Goal: Task Accomplishment & Management: Use online tool/utility

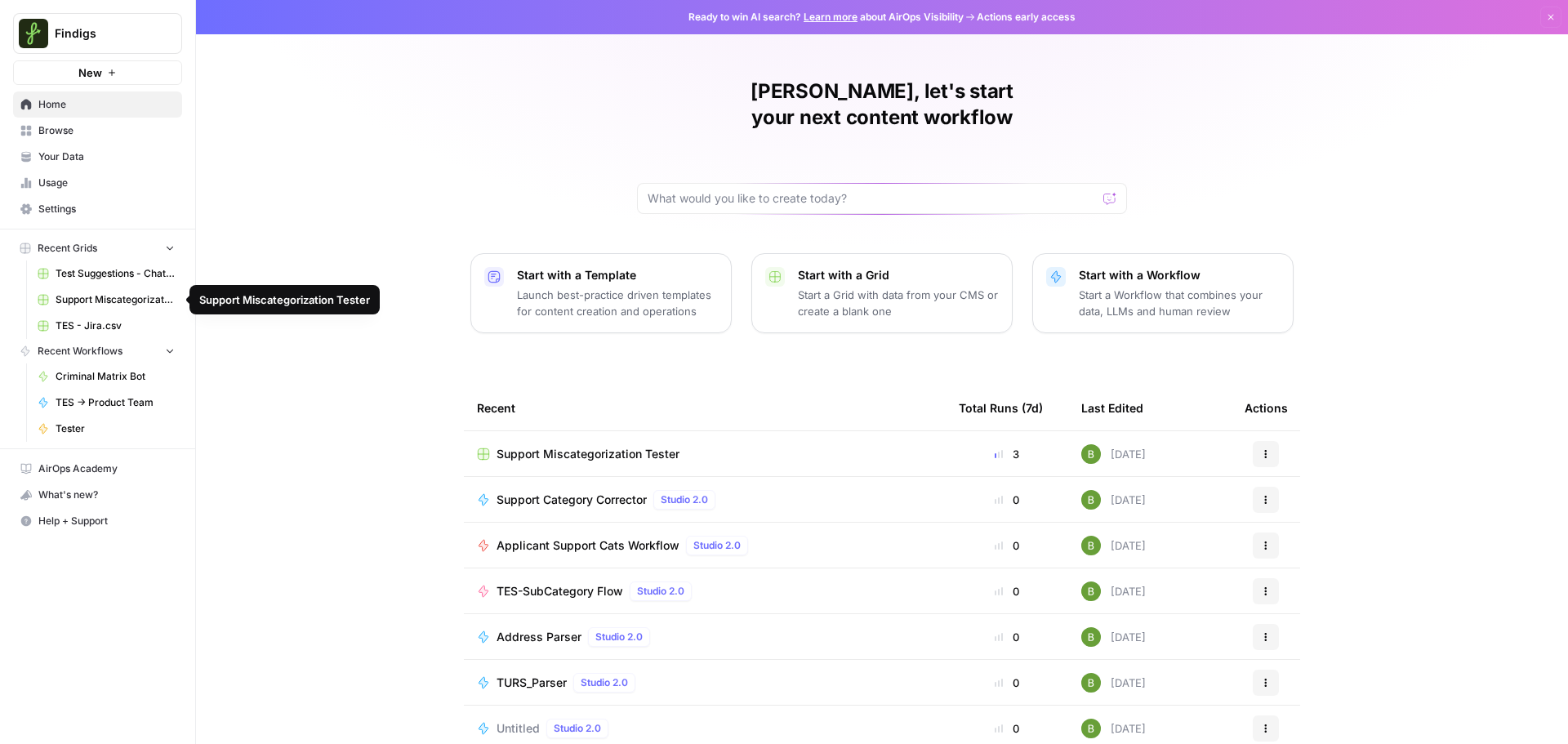
click at [115, 303] on span "Support Miscategorization Tester" at bounding box center [115, 300] width 120 height 15
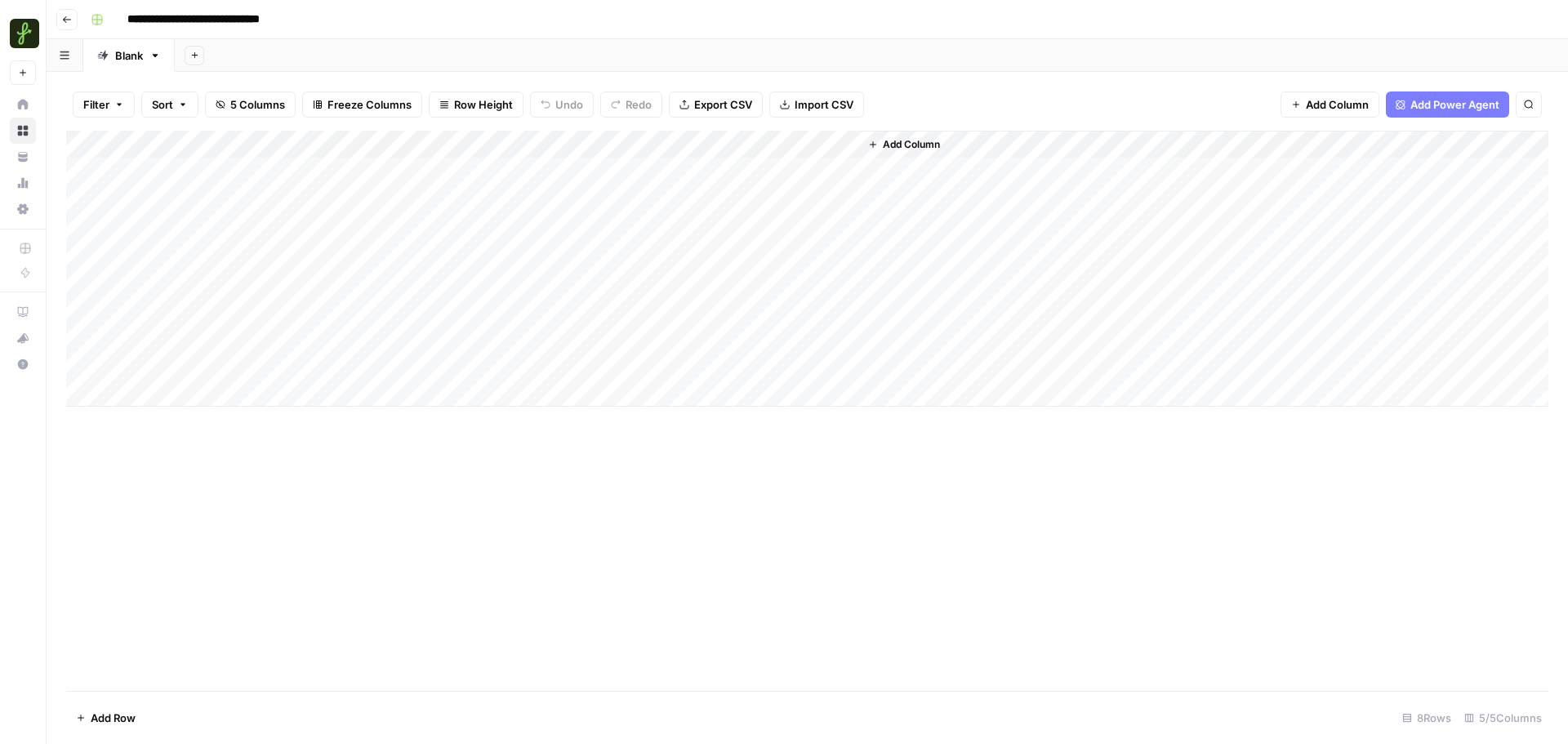
click at [188, 389] on div "Add Column" at bounding box center [807, 269] width 1482 height 276
type textarea "**********"
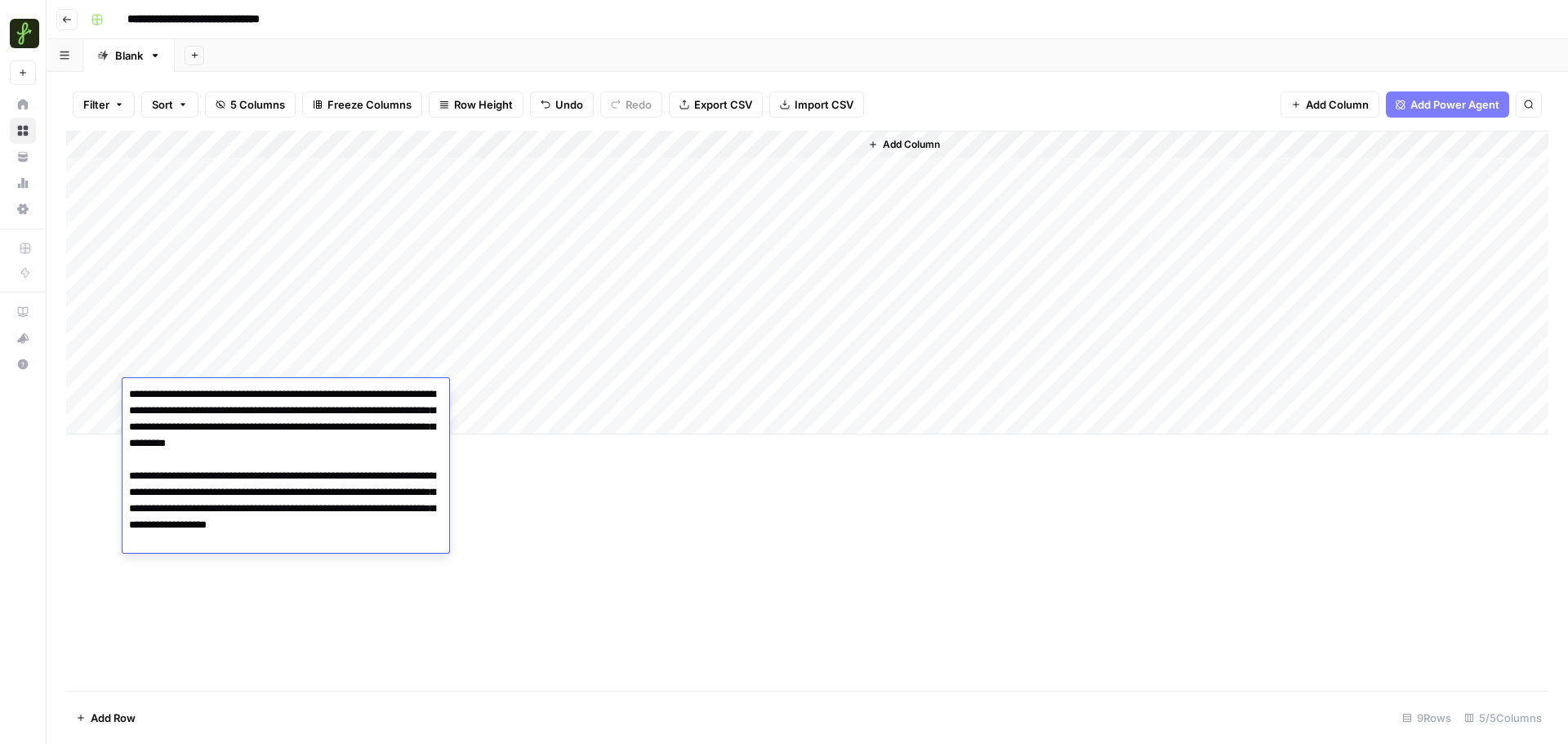
click at [537, 599] on div "Add Column" at bounding box center [807, 412] width 1482 height 561
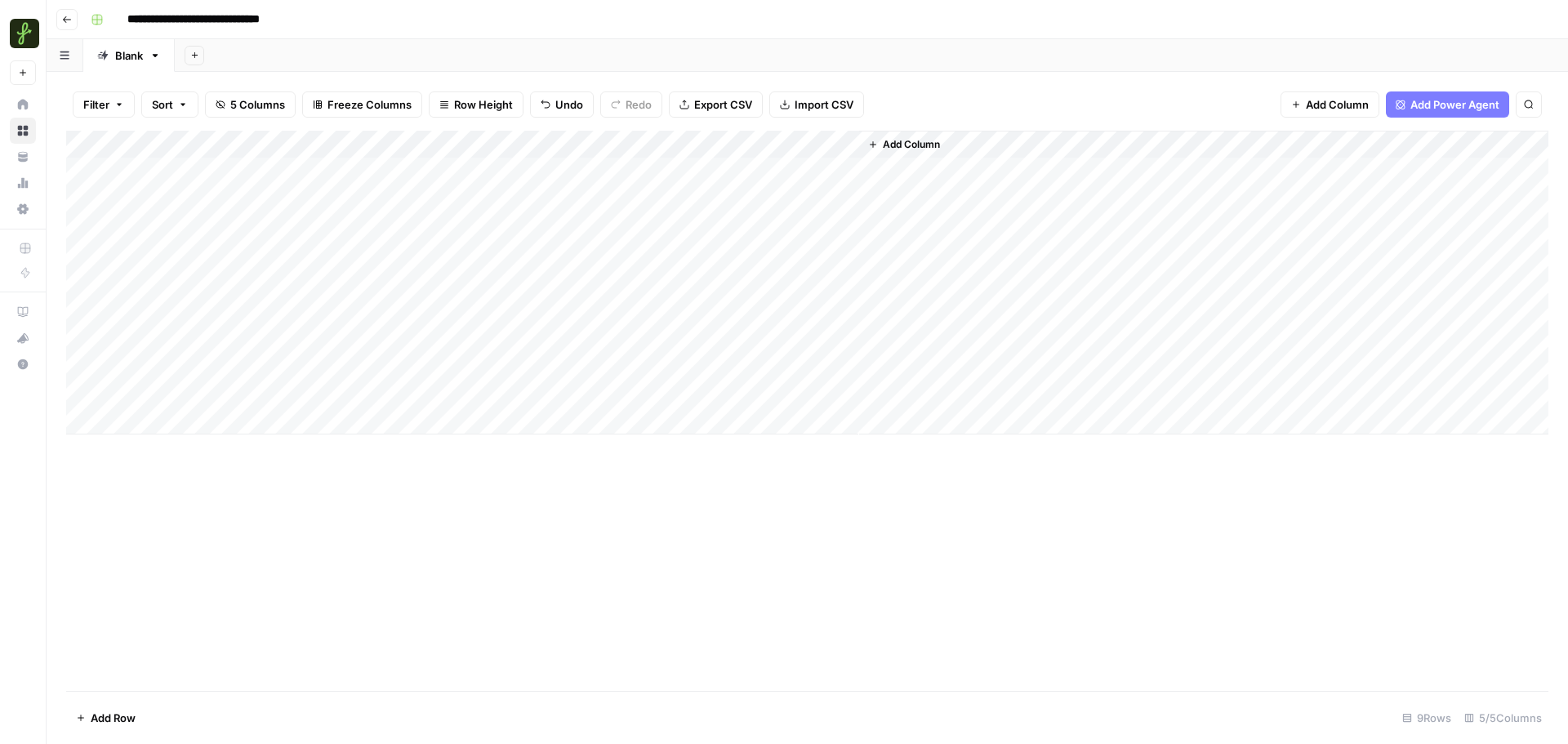
click at [313, 400] on div "Add Column" at bounding box center [807, 283] width 1482 height 304
click at [315, 394] on div "Add Column" at bounding box center [807, 283] width 1482 height 304
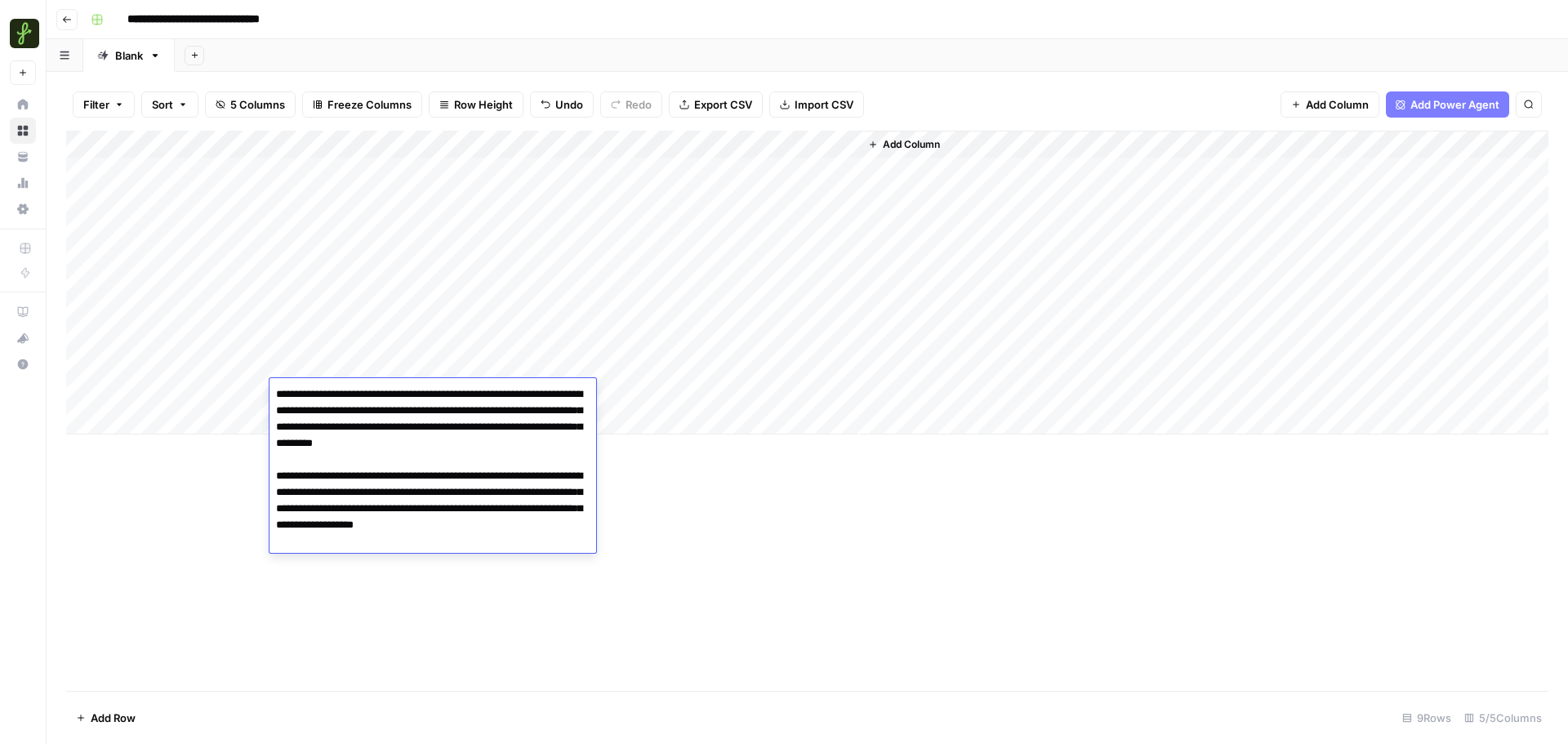
type textarea "**********"
click at [759, 497] on div "Add Column" at bounding box center [807, 412] width 1482 height 561
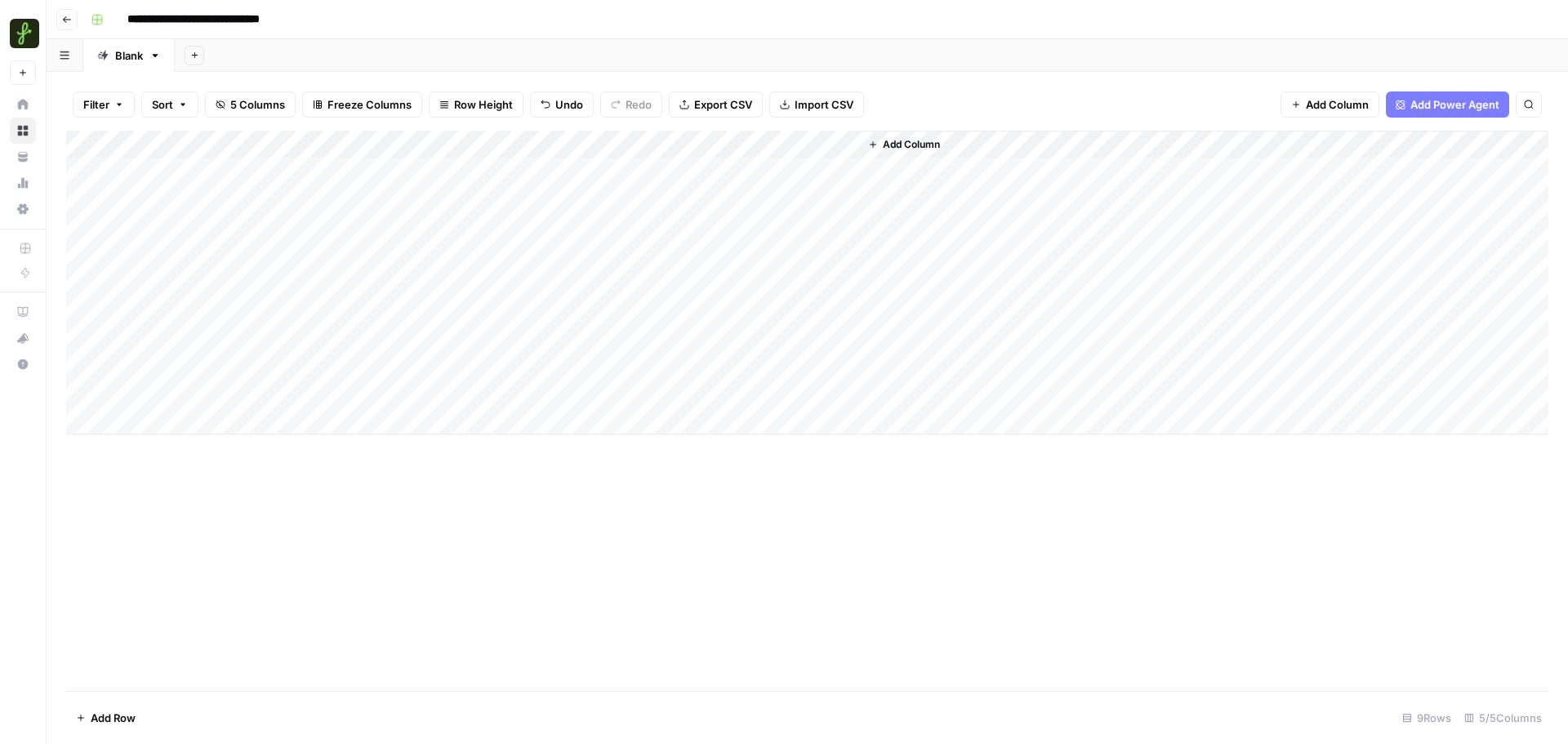
click at [217, 396] on div "Add Column" at bounding box center [807, 283] width 1482 height 304
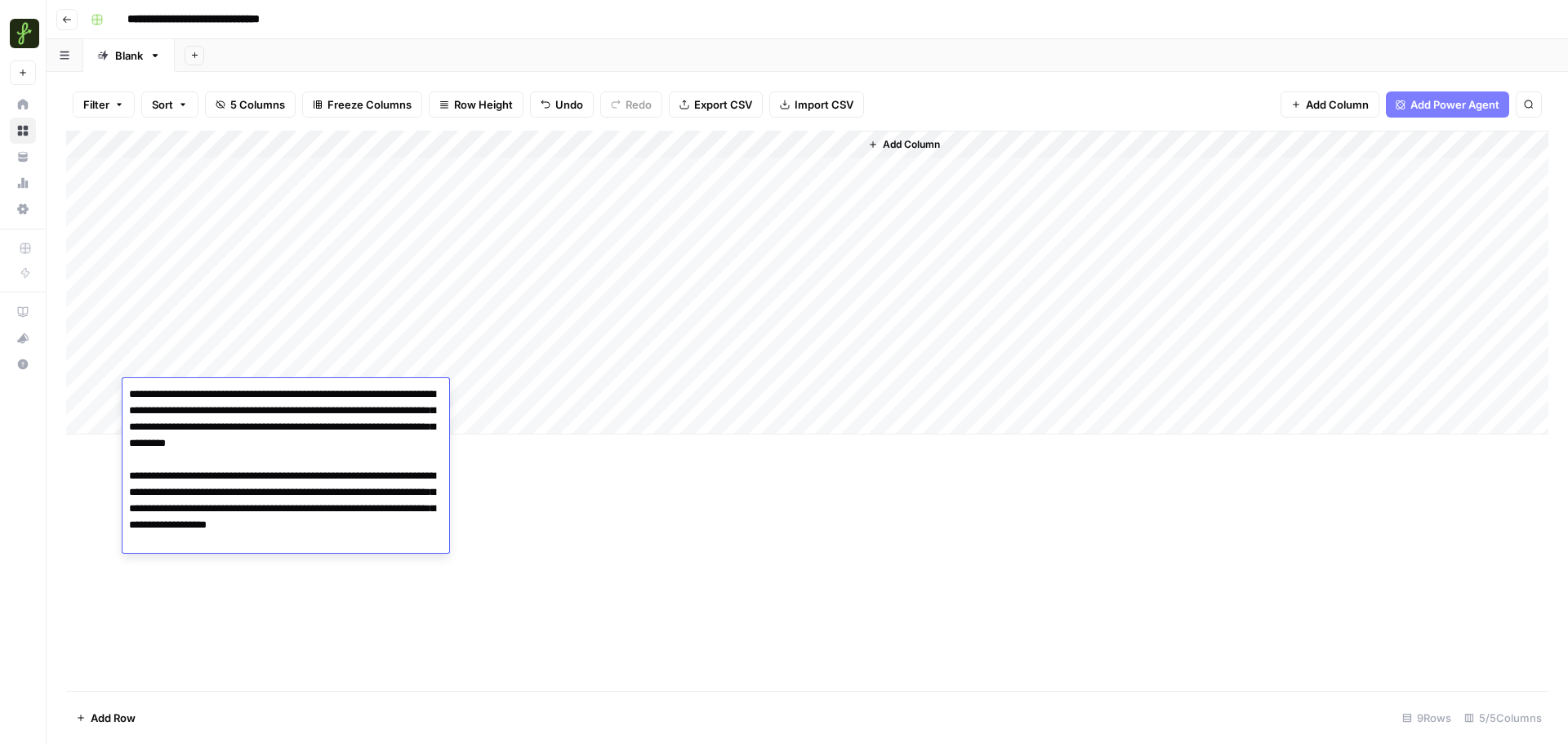
click at [217, 396] on textarea "**********" at bounding box center [286, 469] width 326 height 170
type textarea "**********"
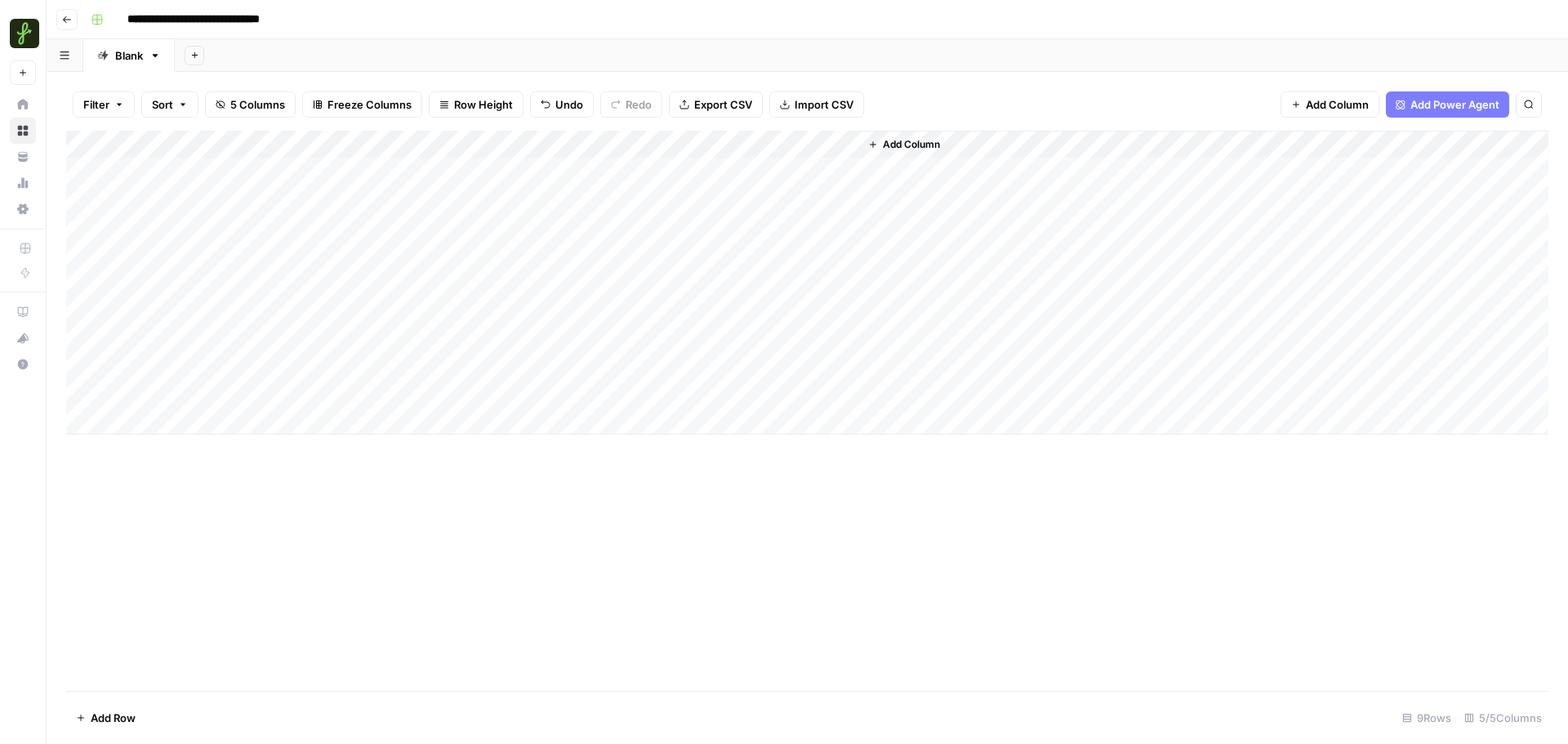
click at [385, 535] on div "Add Column" at bounding box center [807, 412] width 1482 height 561
click at [495, 362] on div "Add Column" at bounding box center [807, 283] width 1482 height 304
click at [495, 361] on div "Add Column" at bounding box center [807, 283] width 1482 height 304
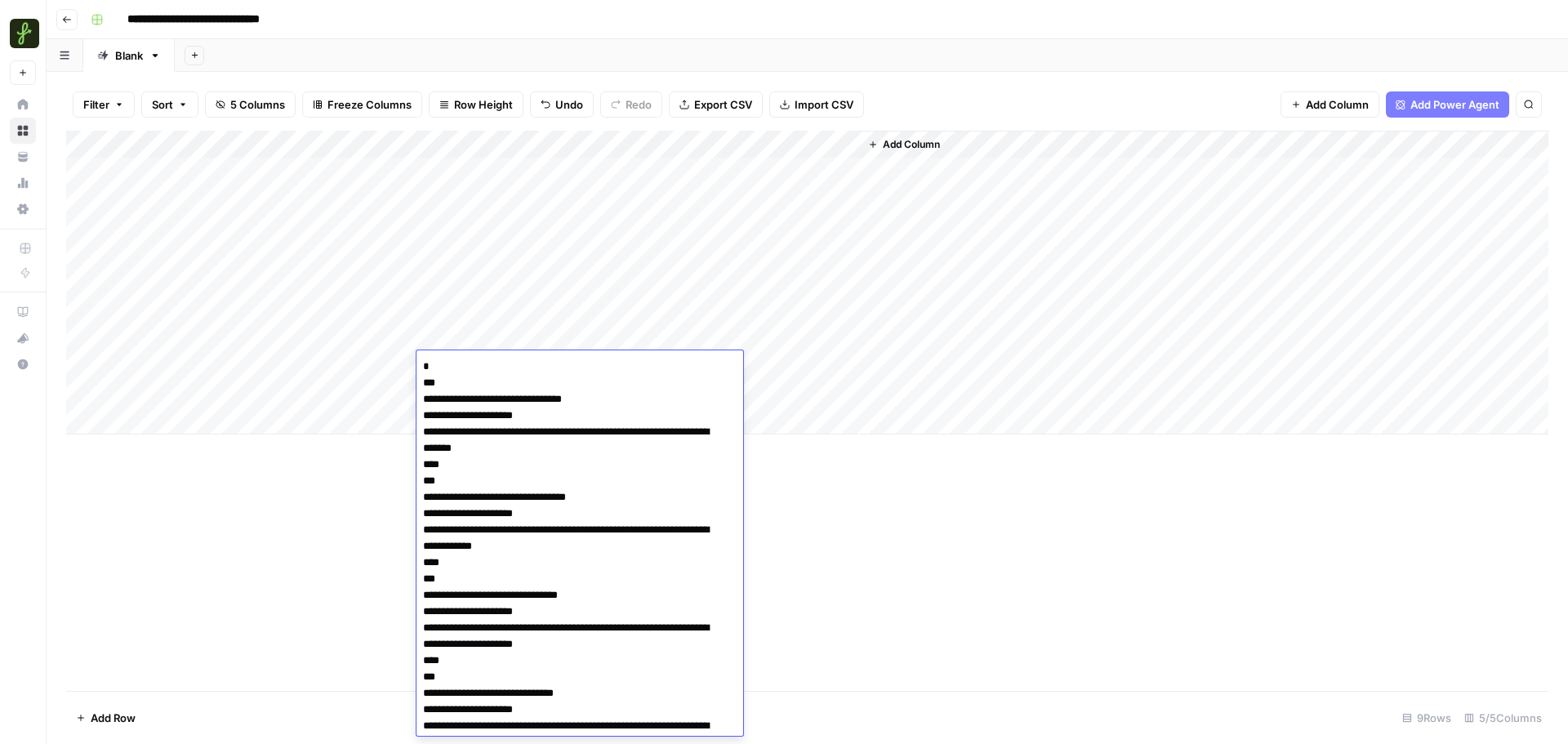
scroll to position [5427, 0]
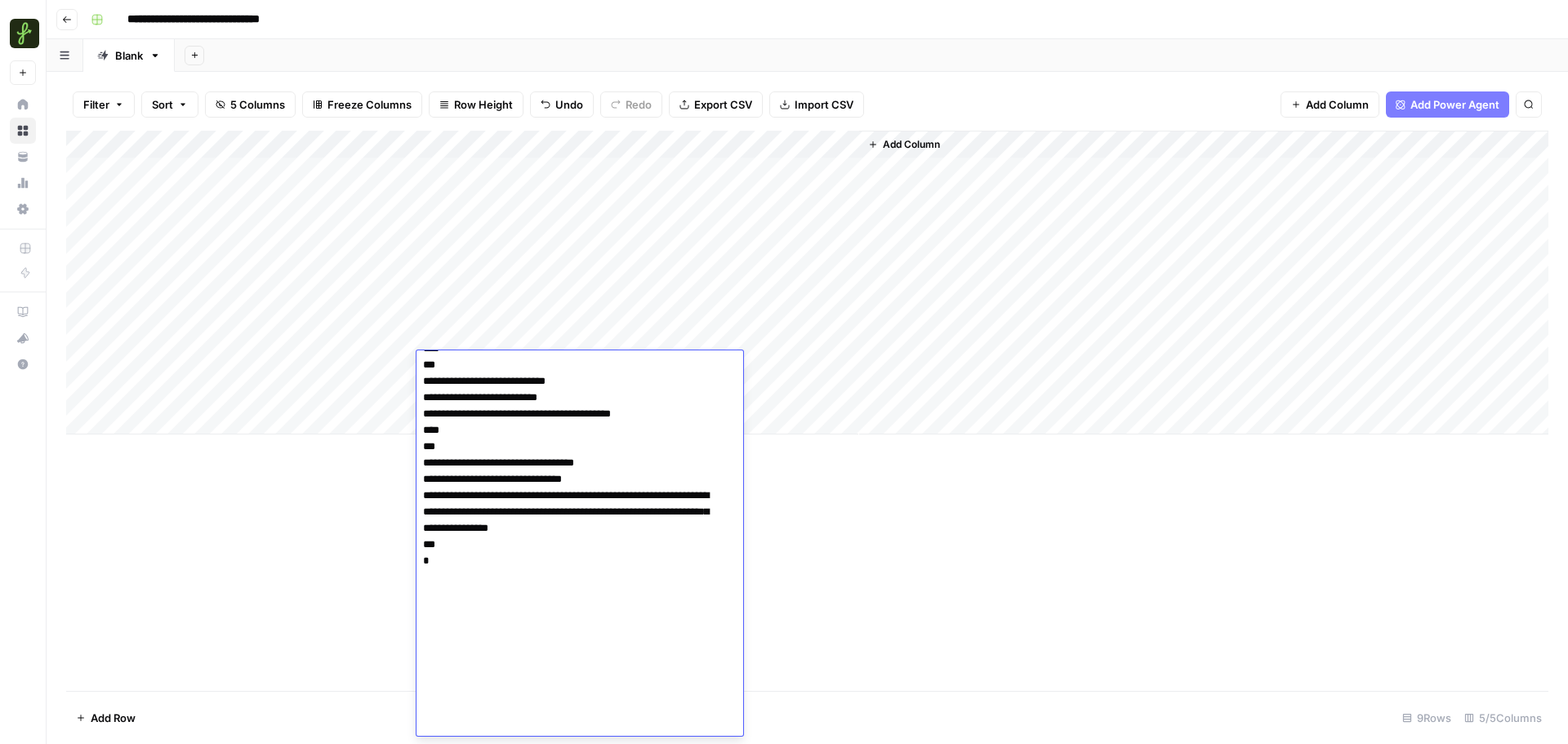
click at [995, 490] on div "Add Column" at bounding box center [807, 412] width 1482 height 561
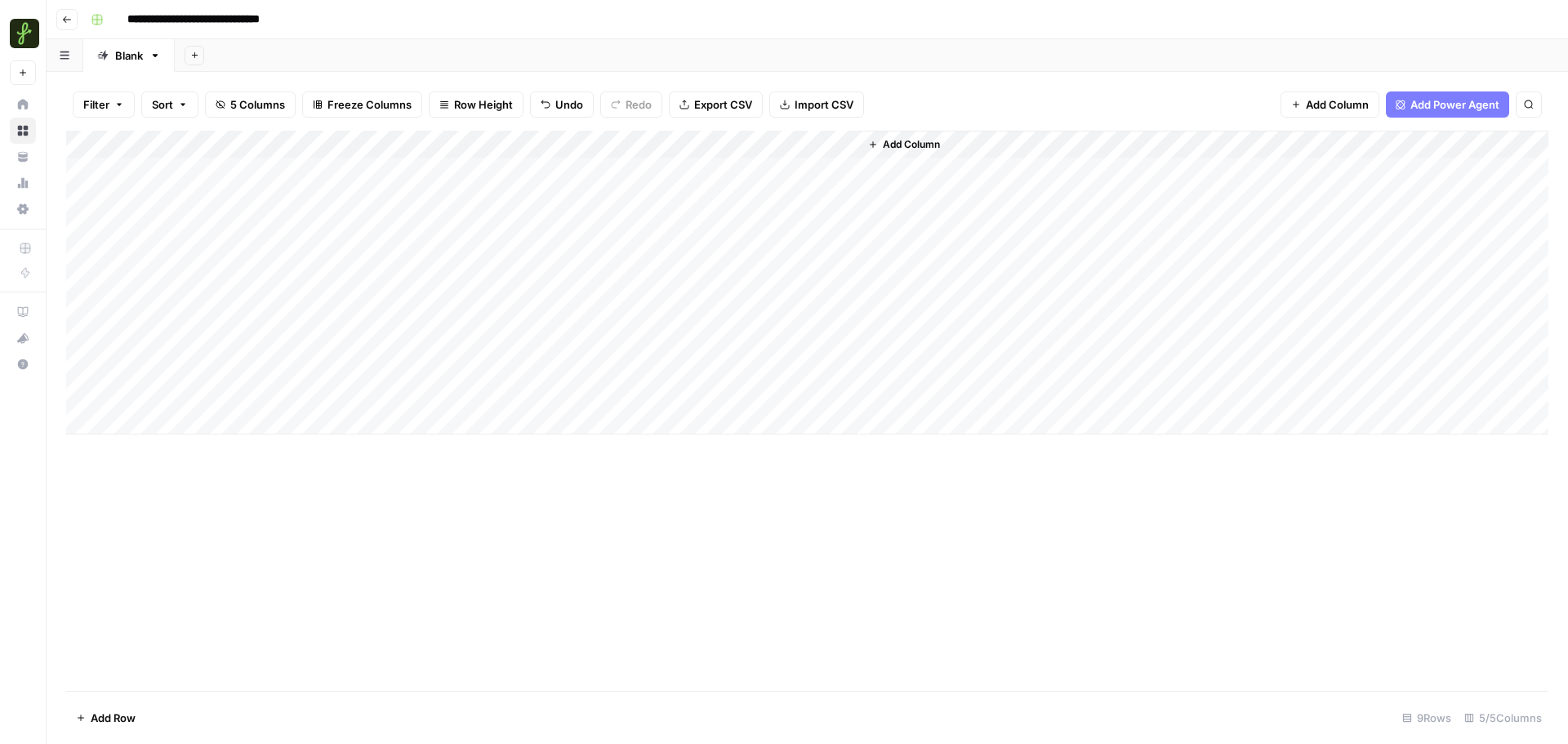
click at [519, 395] on div "Add Column" at bounding box center [807, 283] width 1482 height 304
click at [519, 395] on div "Add Column" at bounding box center [807, 283] width 1482 height 304
type textarea "**********"
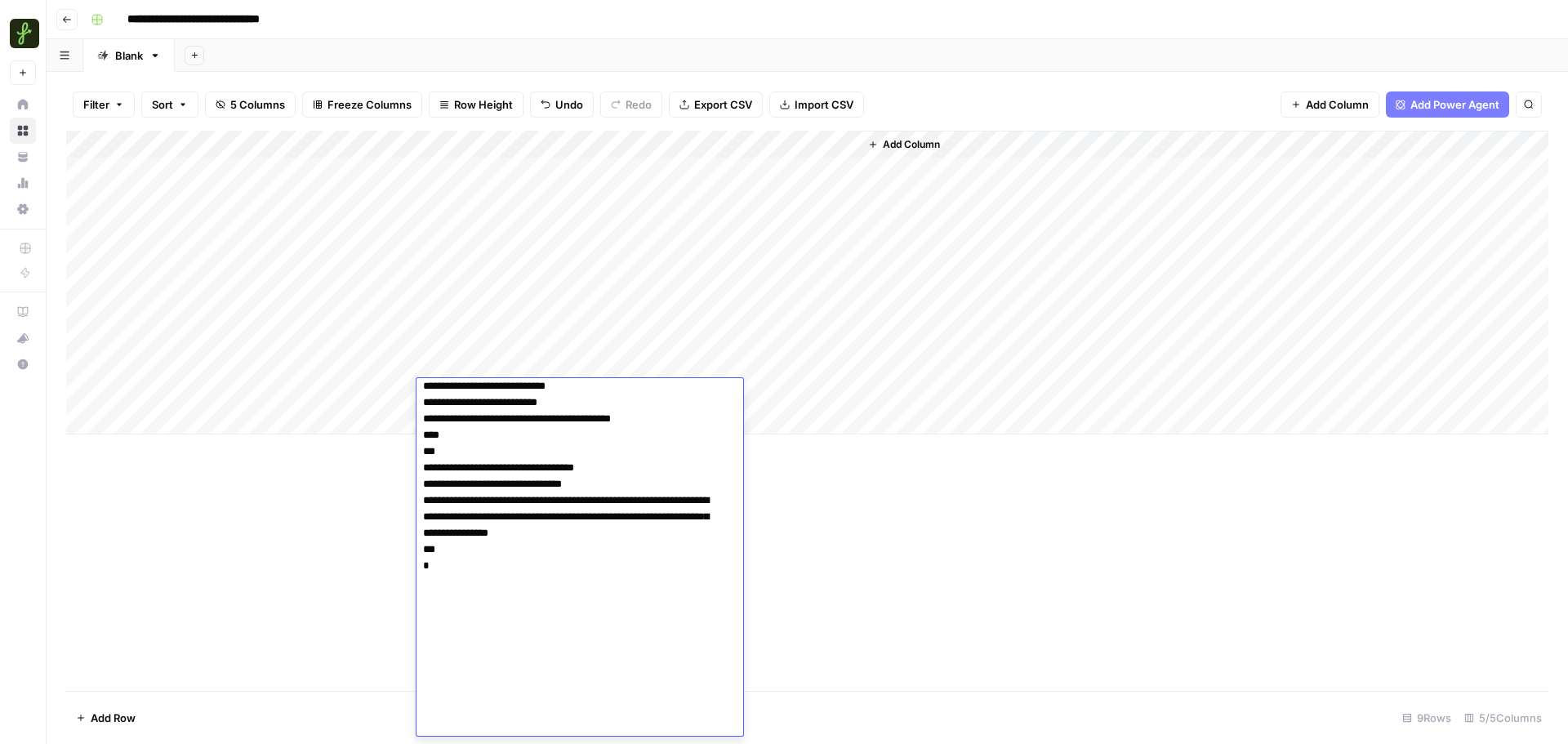
click at [876, 589] on div "Add Column" at bounding box center [807, 412] width 1482 height 561
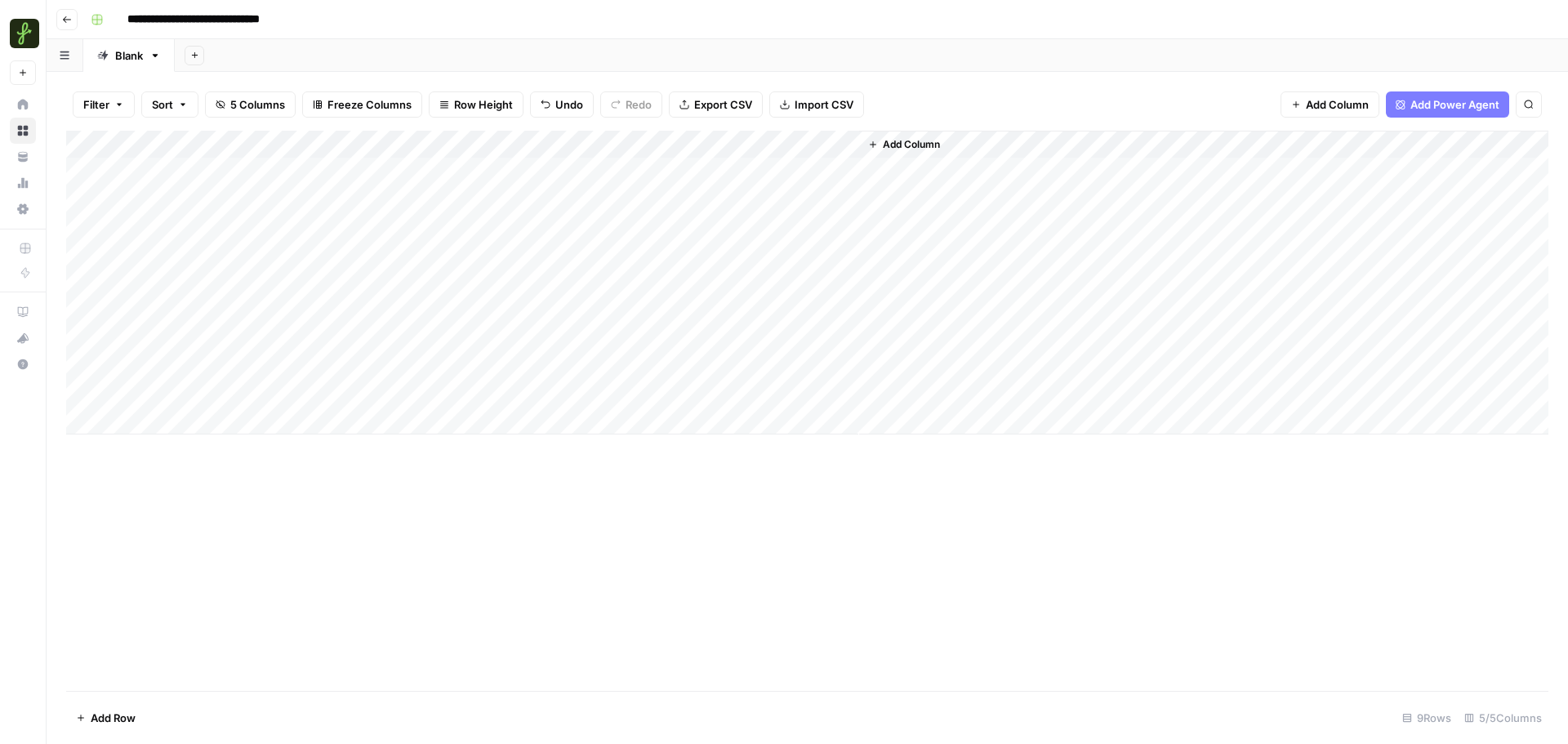
click at [580, 393] on div "Add Column" at bounding box center [807, 283] width 1482 height 304
click at [823, 388] on div "Add Column" at bounding box center [807, 283] width 1482 height 304
click at [888, 516] on div "Add Column" at bounding box center [807, 412] width 1482 height 561
click at [185, 425] on div "Add Column" at bounding box center [807, 283] width 1482 height 304
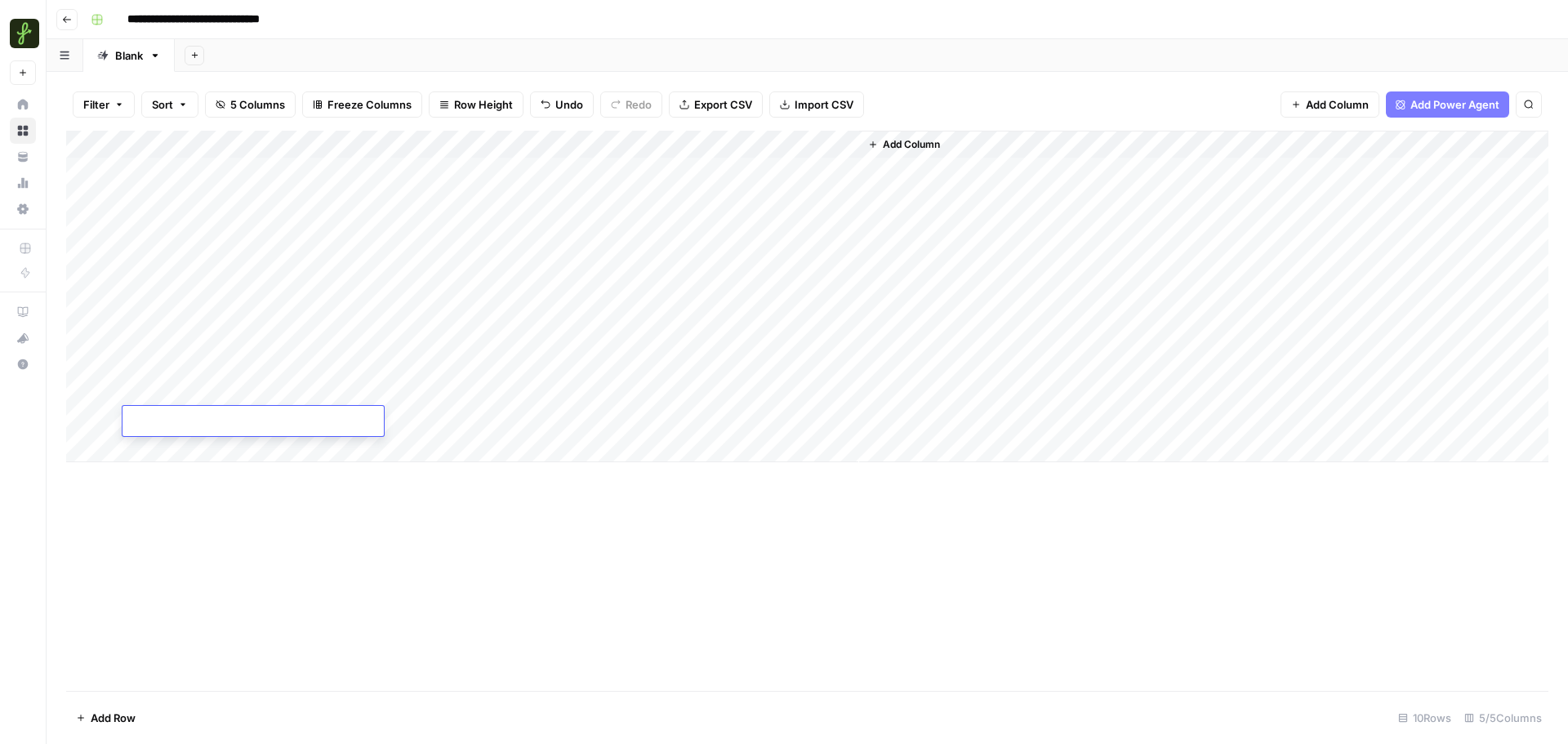
click at [192, 423] on textarea at bounding box center [253, 422] width 261 height 23
type textarea "**********"
click at [399, 423] on div "Add Column" at bounding box center [807, 297] width 1482 height 332
type textarea "**********"
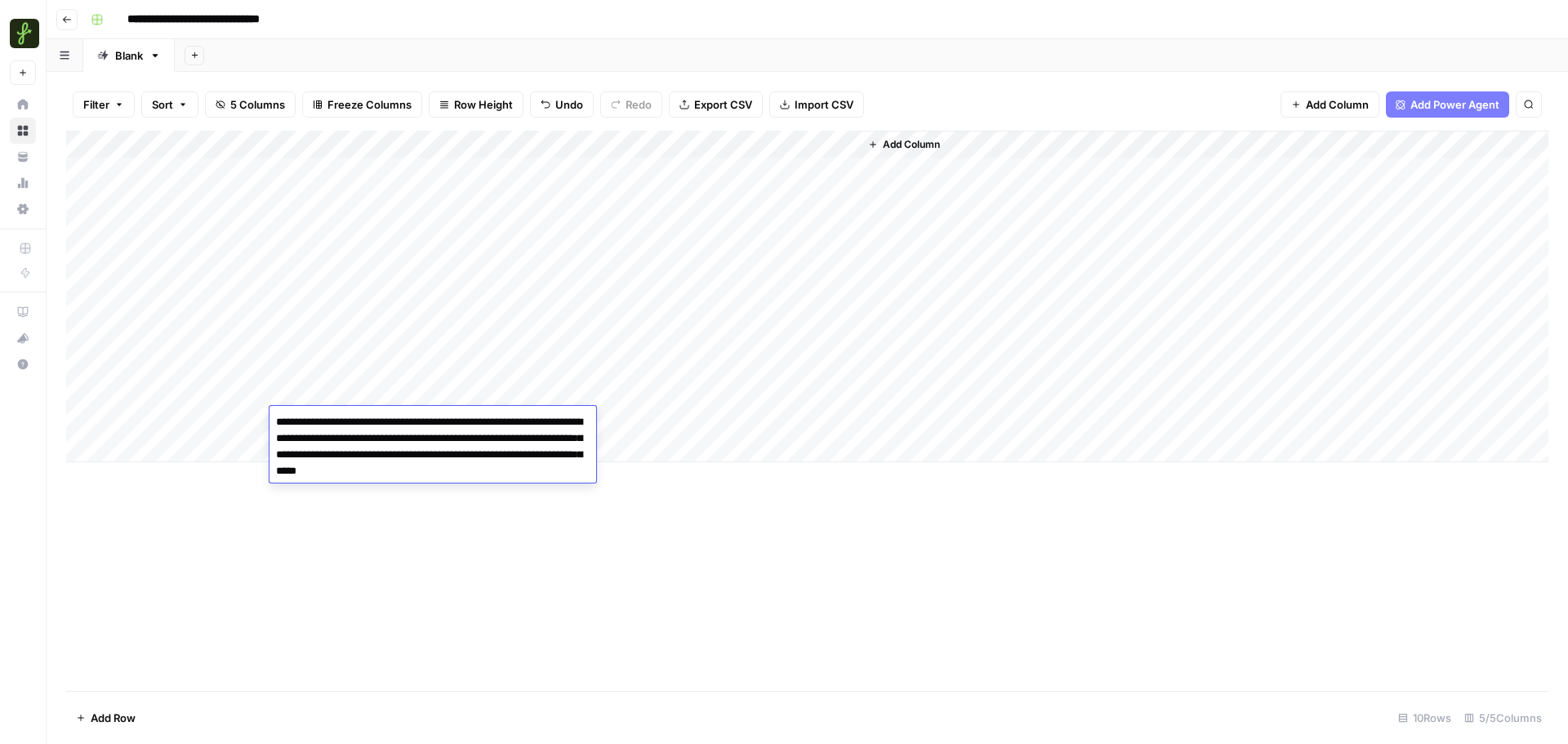
click at [697, 605] on div "Add Column" at bounding box center [807, 412] width 1482 height 561
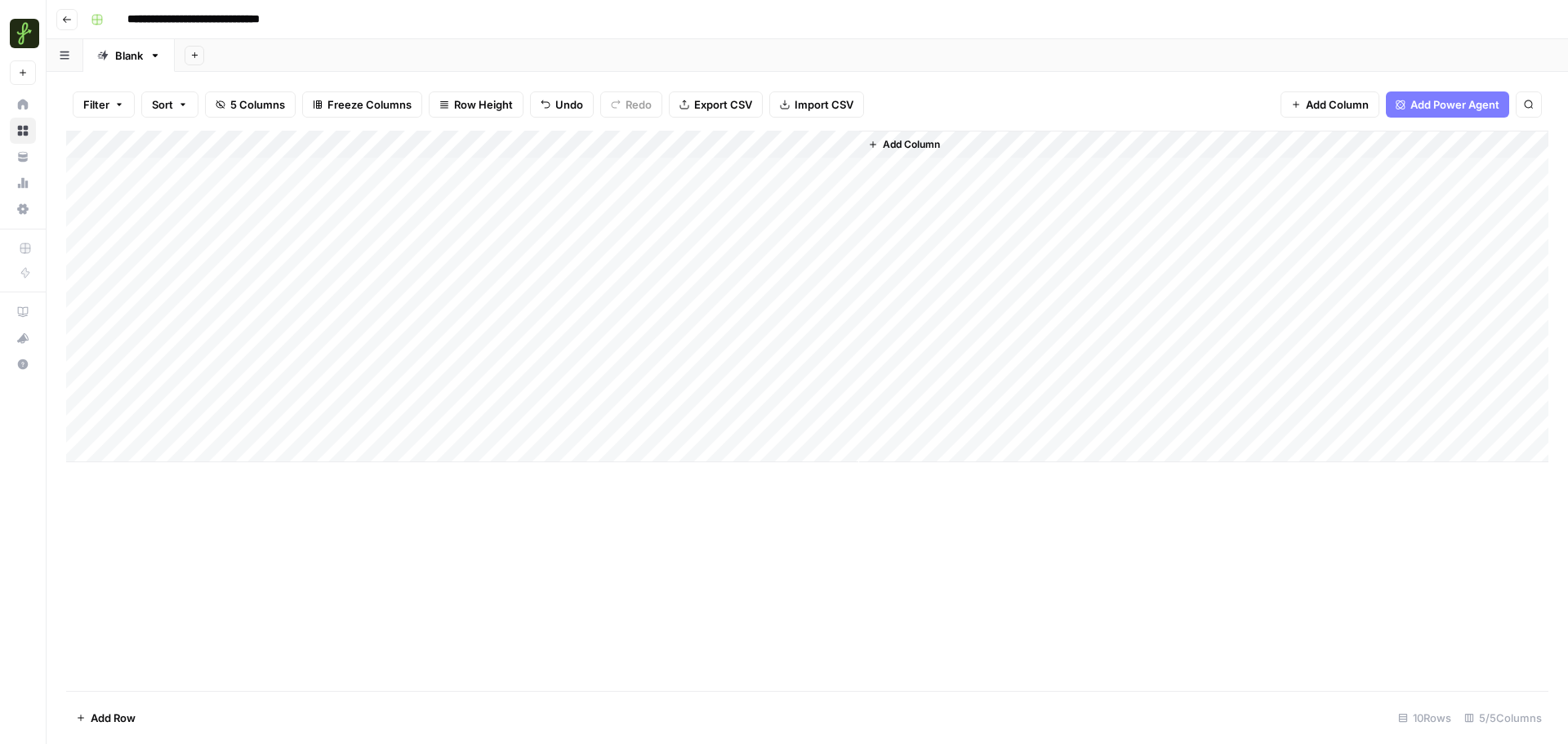
click at [190, 417] on div "Add Column" at bounding box center [807, 297] width 1482 height 332
type textarea "**********"
click at [432, 596] on div "Add Column" at bounding box center [807, 412] width 1482 height 561
click at [471, 397] on div "Add Column" at bounding box center [807, 297] width 1482 height 332
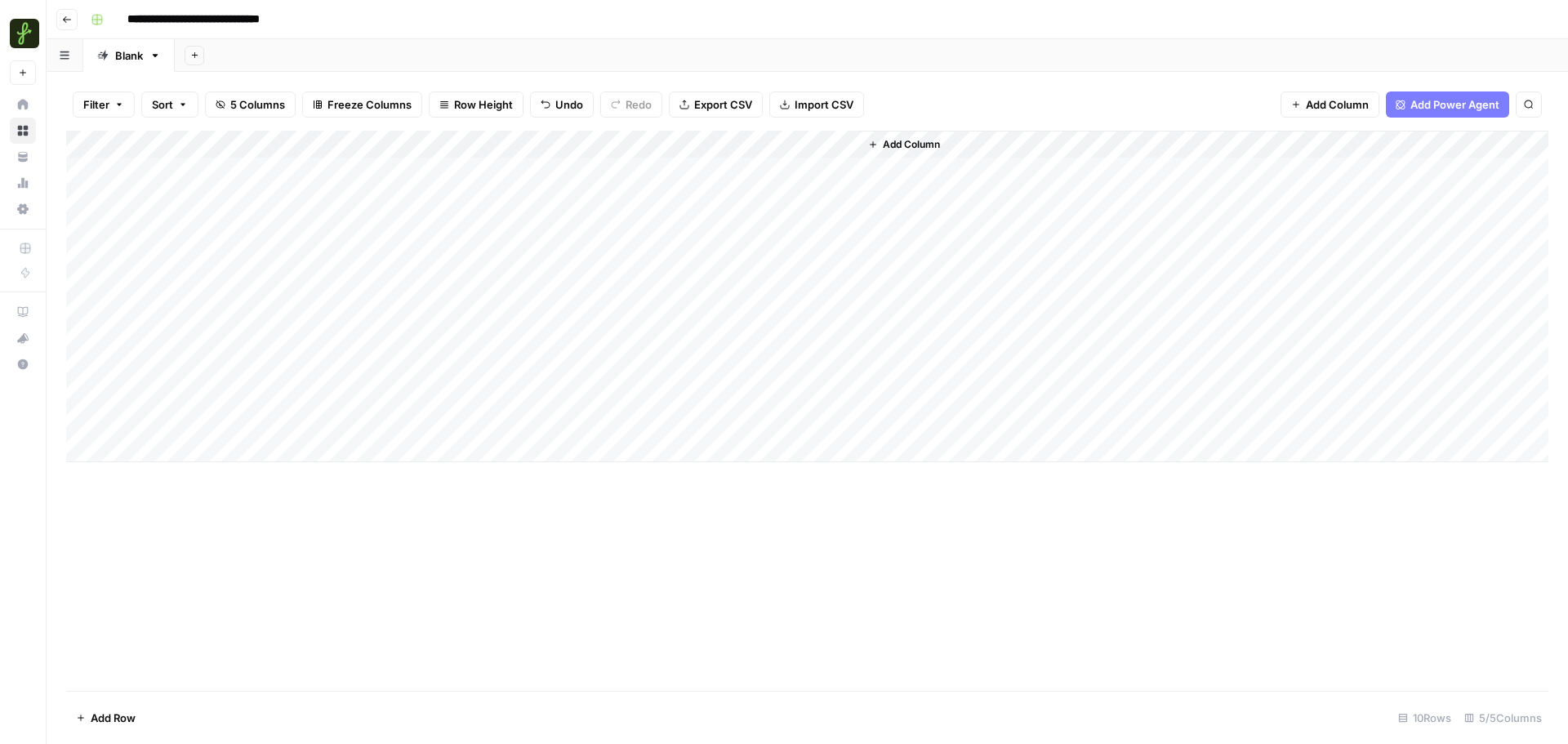
drag, startPoint x: 563, startPoint y: 404, endPoint x: 565, endPoint y: 422, distance: 18.1
click at [561, 417] on div "Add Column" at bounding box center [807, 297] width 1482 height 332
click at [651, 422] on div "Add Column" at bounding box center [807, 297] width 1482 height 332
click at [801, 418] on div "Add Column" at bounding box center [807, 297] width 1482 height 332
click at [806, 421] on div "Add Column" at bounding box center [807, 297] width 1482 height 332
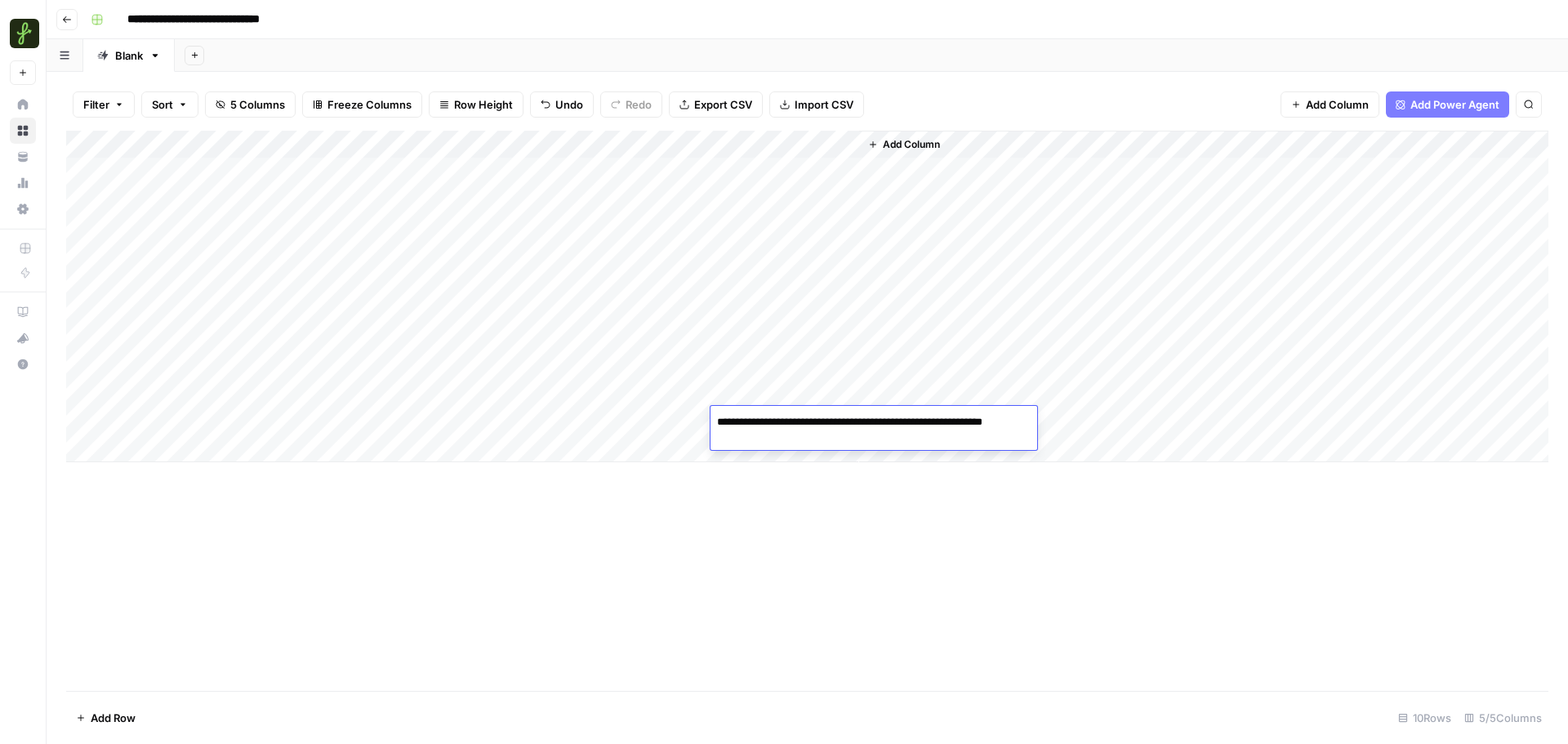
click at [806, 421] on textarea "**********" at bounding box center [874, 431] width 326 height 40
click at [838, 501] on div "Add Column" at bounding box center [807, 412] width 1482 height 561
click at [181, 435] on div "Add Column" at bounding box center [807, 297] width 1482 height 332
click at [181, 445] on div "Add Column" at bounding box center [807, 297] width 1482 height 332
click at [405, 459] on div "Add Column" at bounding box center [807, 311] width 1482 height 360
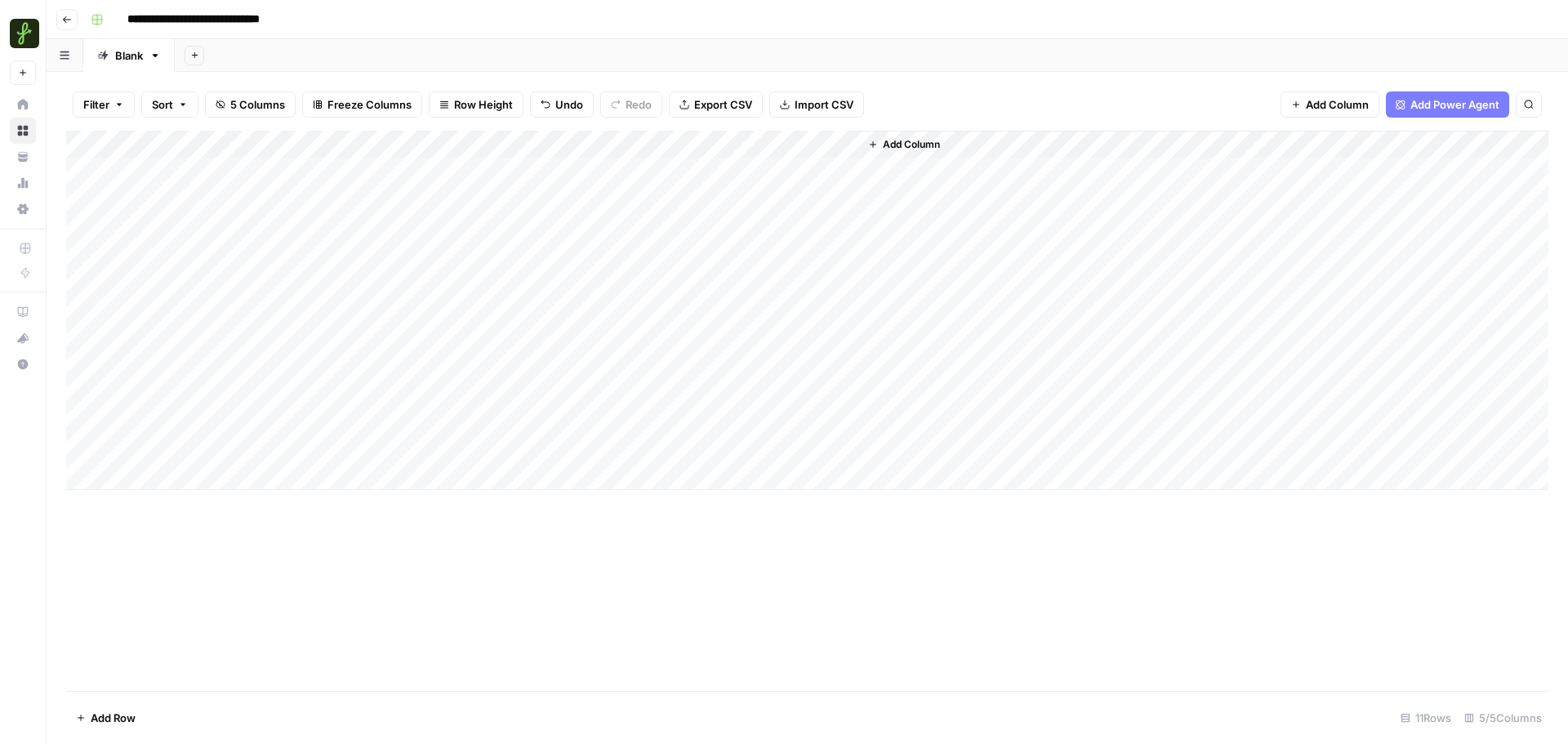
click at [394, 450] on div "Add Column" at bounding box center [807, 311] width 1482 height 360
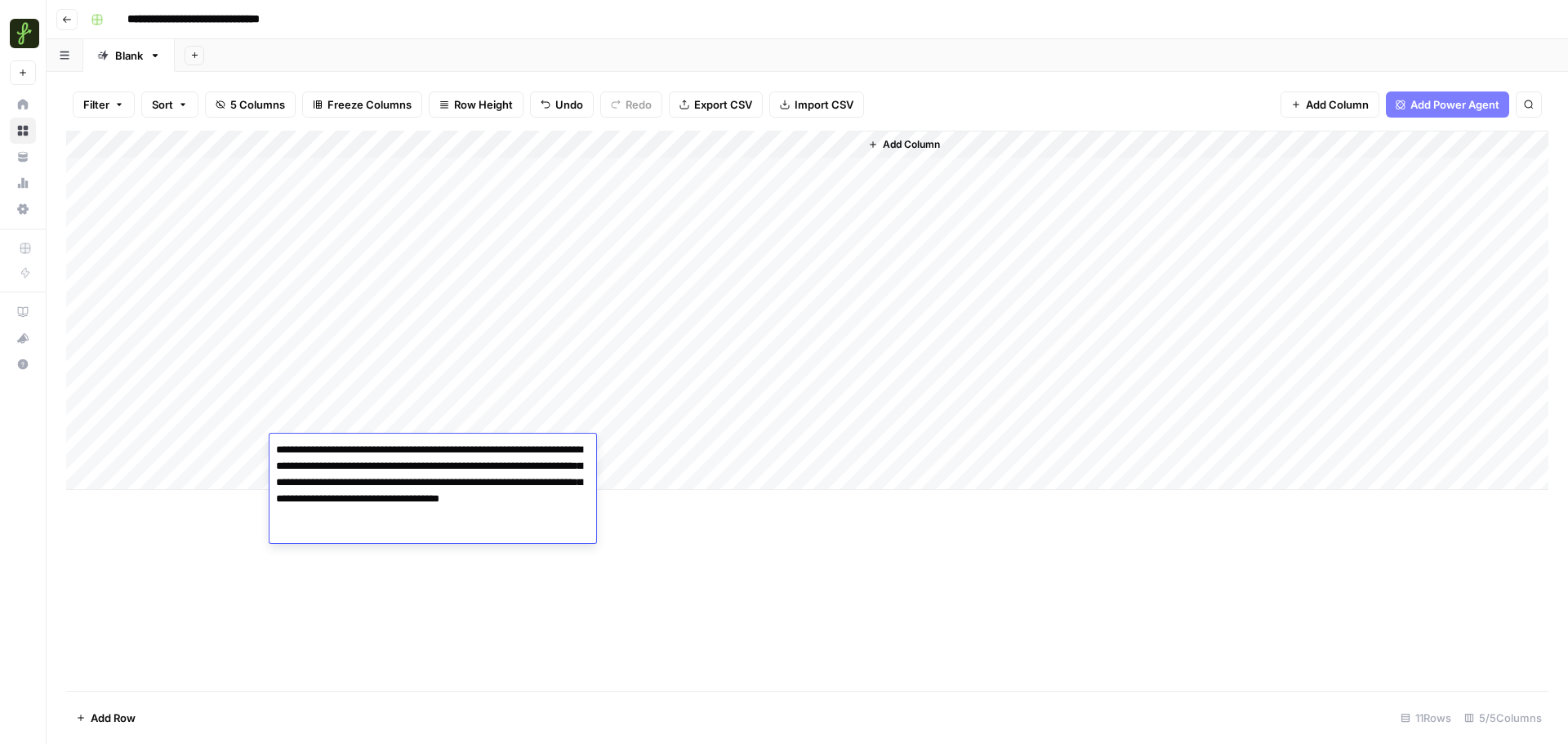
type textarea "**********"
click at [208, 455] on div "Add Column" at bounding box center [807, 311] width 1482 height 360
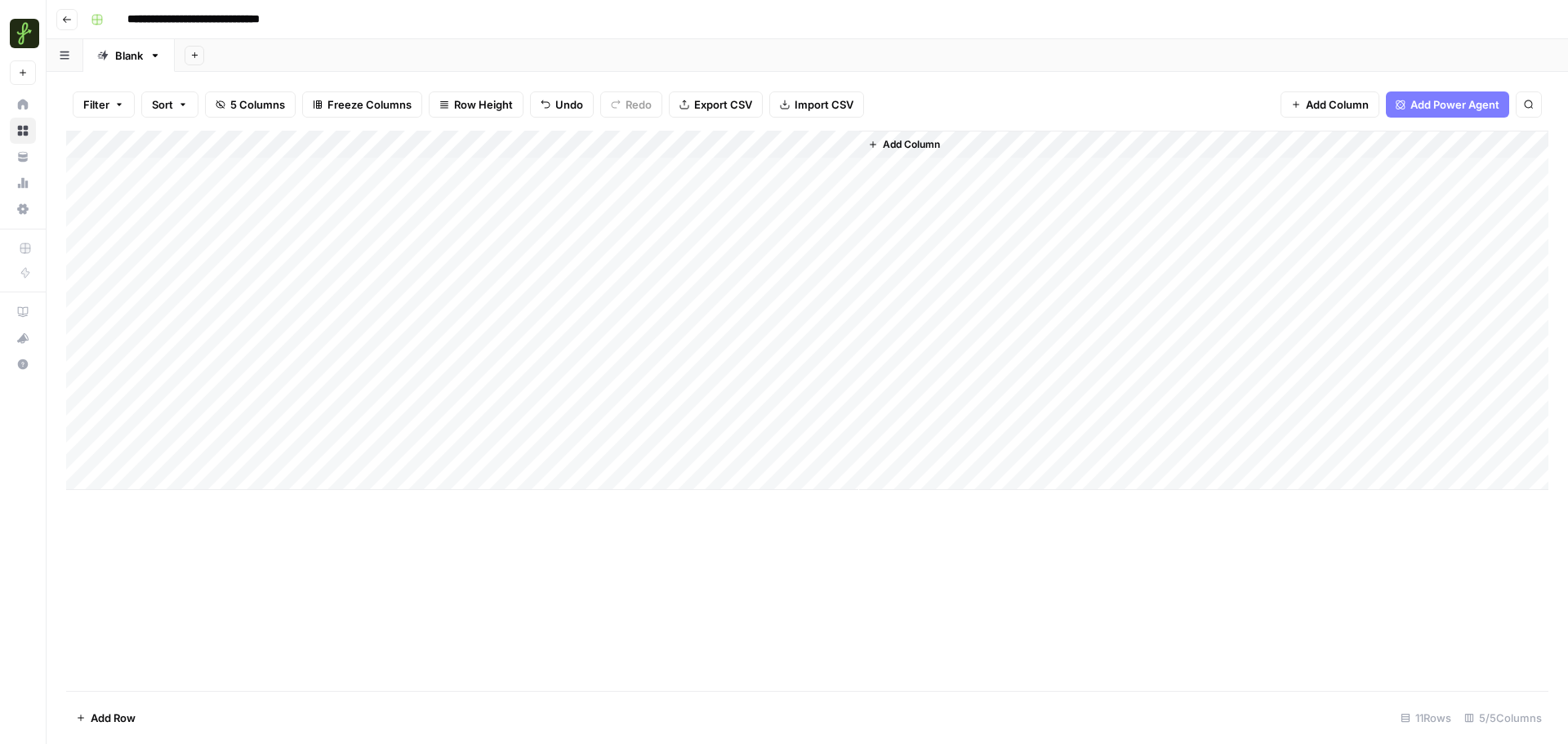
click at [206, 445] on div "Add Column" at bounding box center [807, 311] width 1482 height 360
click at [206, 445] on textarea at bounding box center [253, 450] width 261 height 23
type textarea "**********"
click at [390, 595] on div "Add Column" at bounding box center [807, 412] width 1482 height 561
click at [556, 421] on div "Add Column" at bounding box center [807, 311] width 1482 height 360
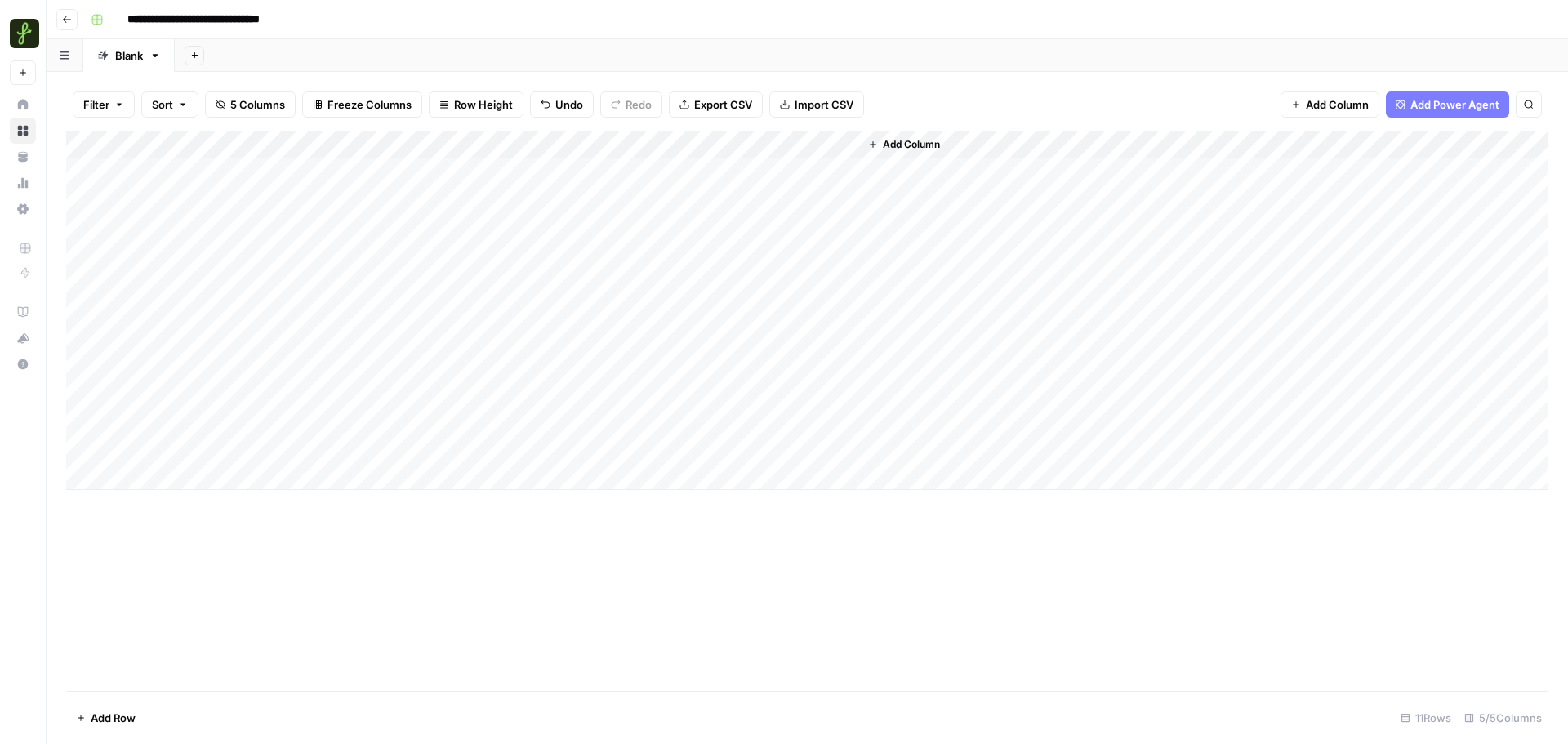
drag, startPoint x: 560, startPoint y: 430, endPoint x: 560, endPoint y: 454, distance: 24.0
click at [560, 454] on div "Add Column" at bounding box center [807, 311] width 1482 height 360
click at [579, 450] on div "Add Column" at bounding box center [807, 311] width 1482 height 360
click at [515, 165] on div "Add Column" at bounding box center [807, 311] width 1482 height 360
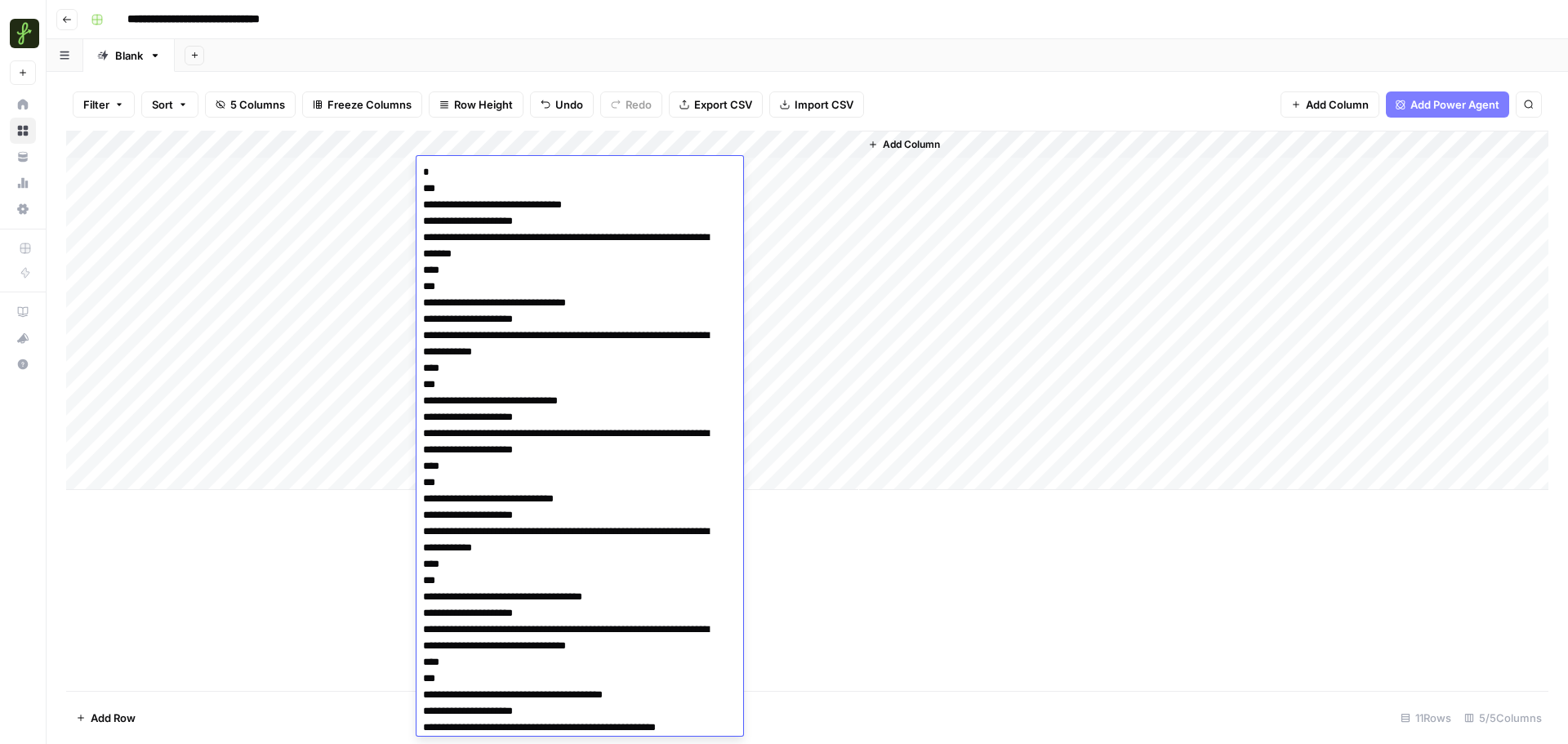
scroll to position [5233, 0]
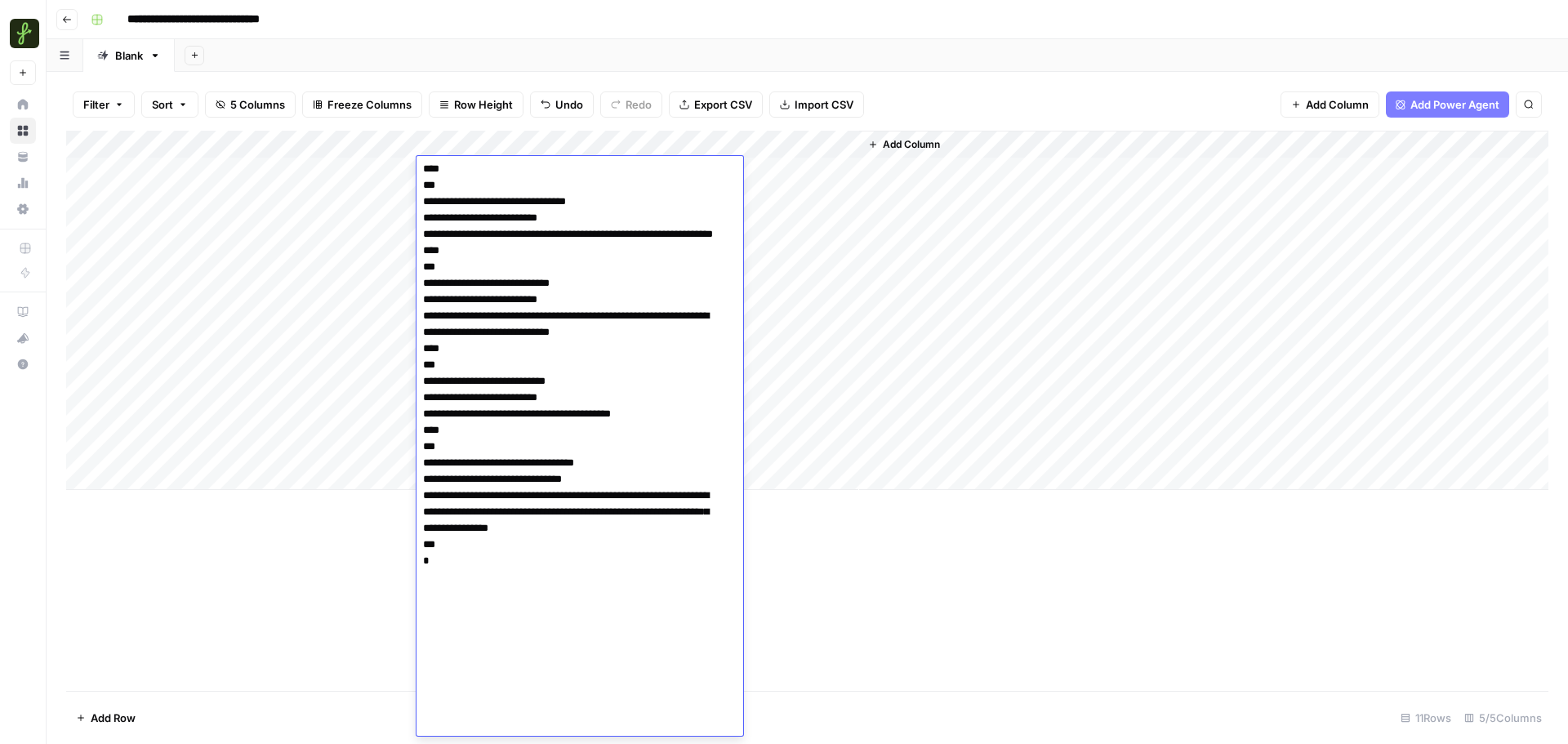
type textarea "**********"
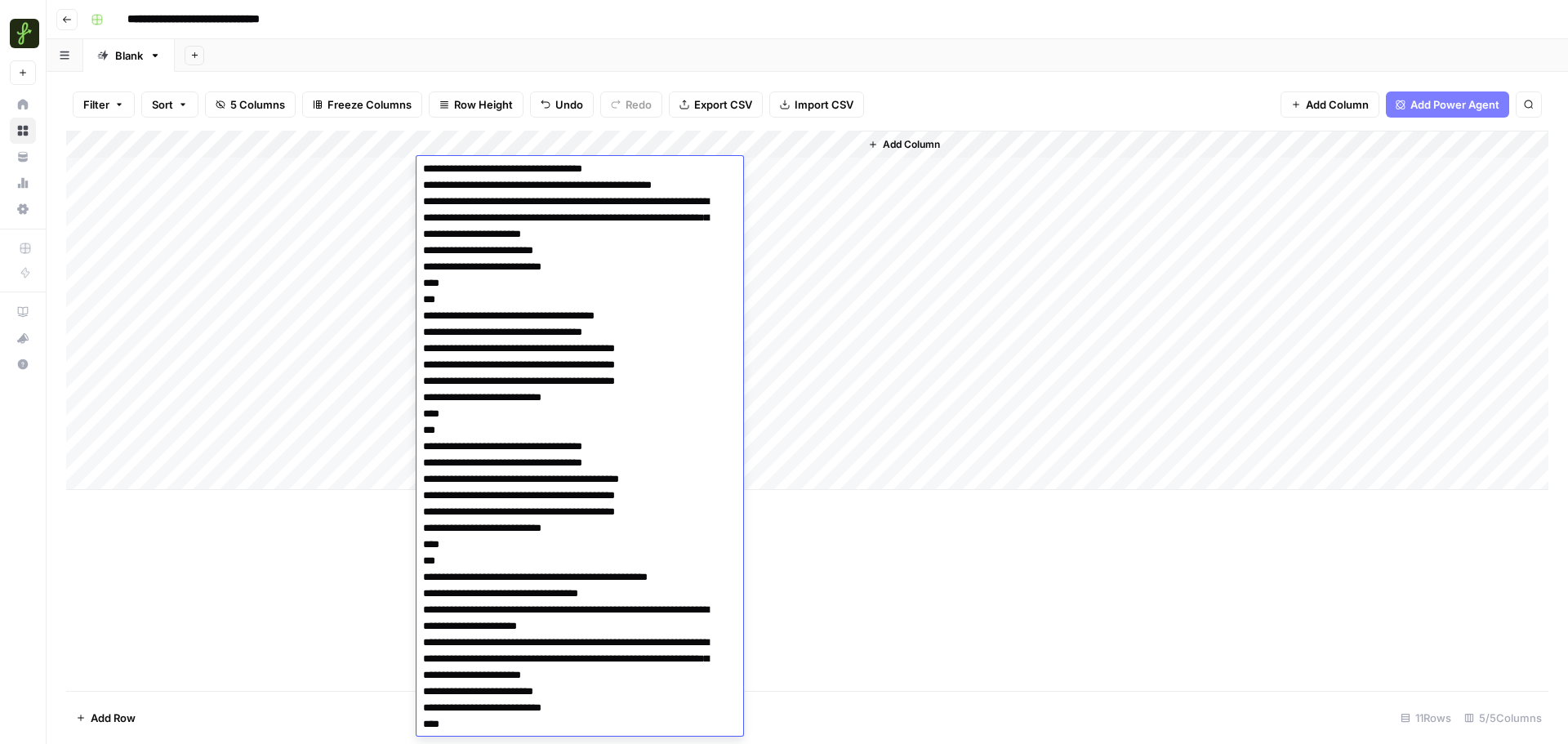
scroll to position [10081, 0]
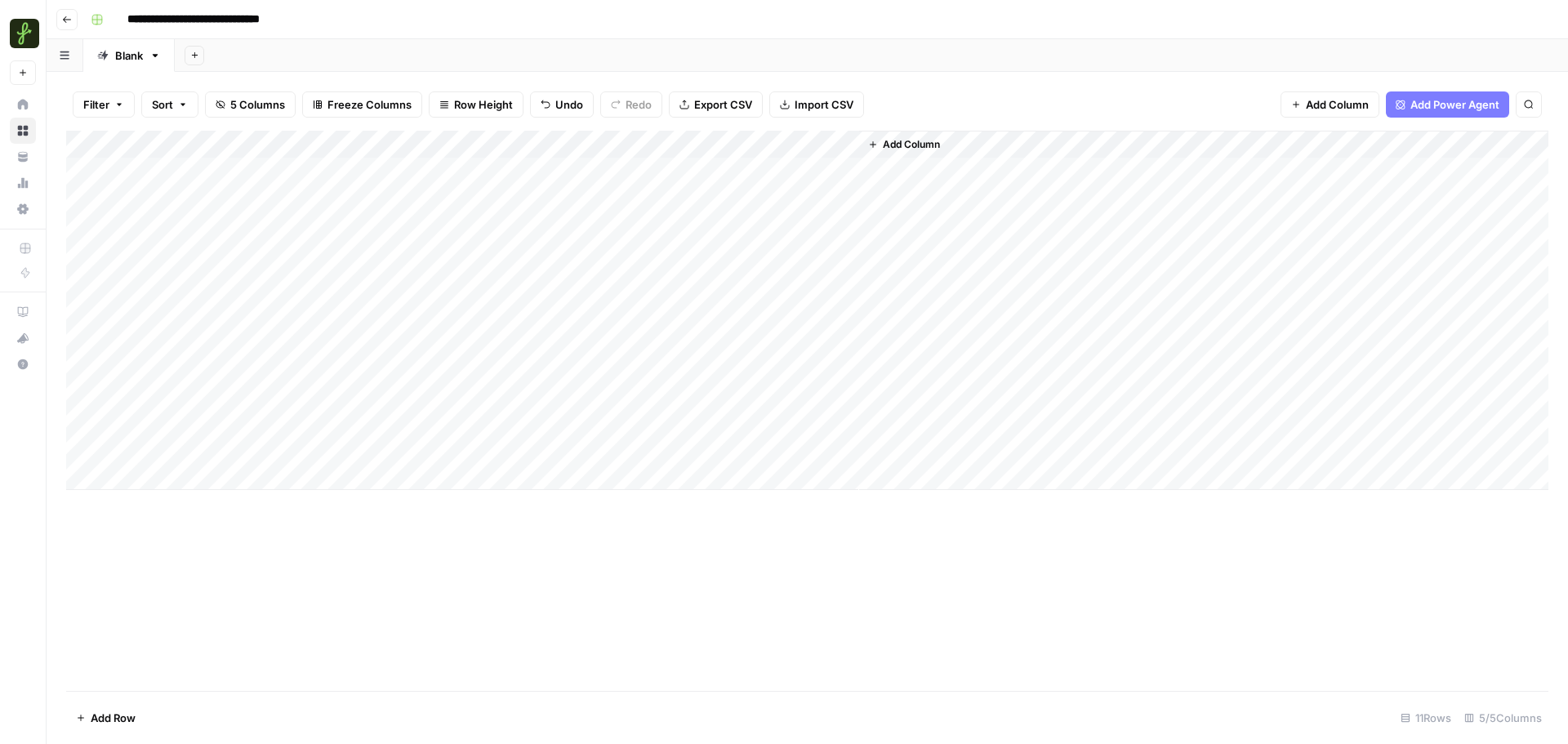
click at [964, 551] on div "Add Column" at bounding box center [807, 412] width 1482 height 561
drag, startPoint x: 564, startPoint y: 181, endPoint x: 556, endPoint y: 454, distance: 273.1
click at [556, 454] on div "Add Column" at bounding box center [807, 311] width 1482 height 360
click at [606, 596] on div "Add Column" at bounding box center [807, 412] width 1482 height 561
click at [697, 142] on div "Add Column" at bounding box center [807, 311] width 1482 height 360
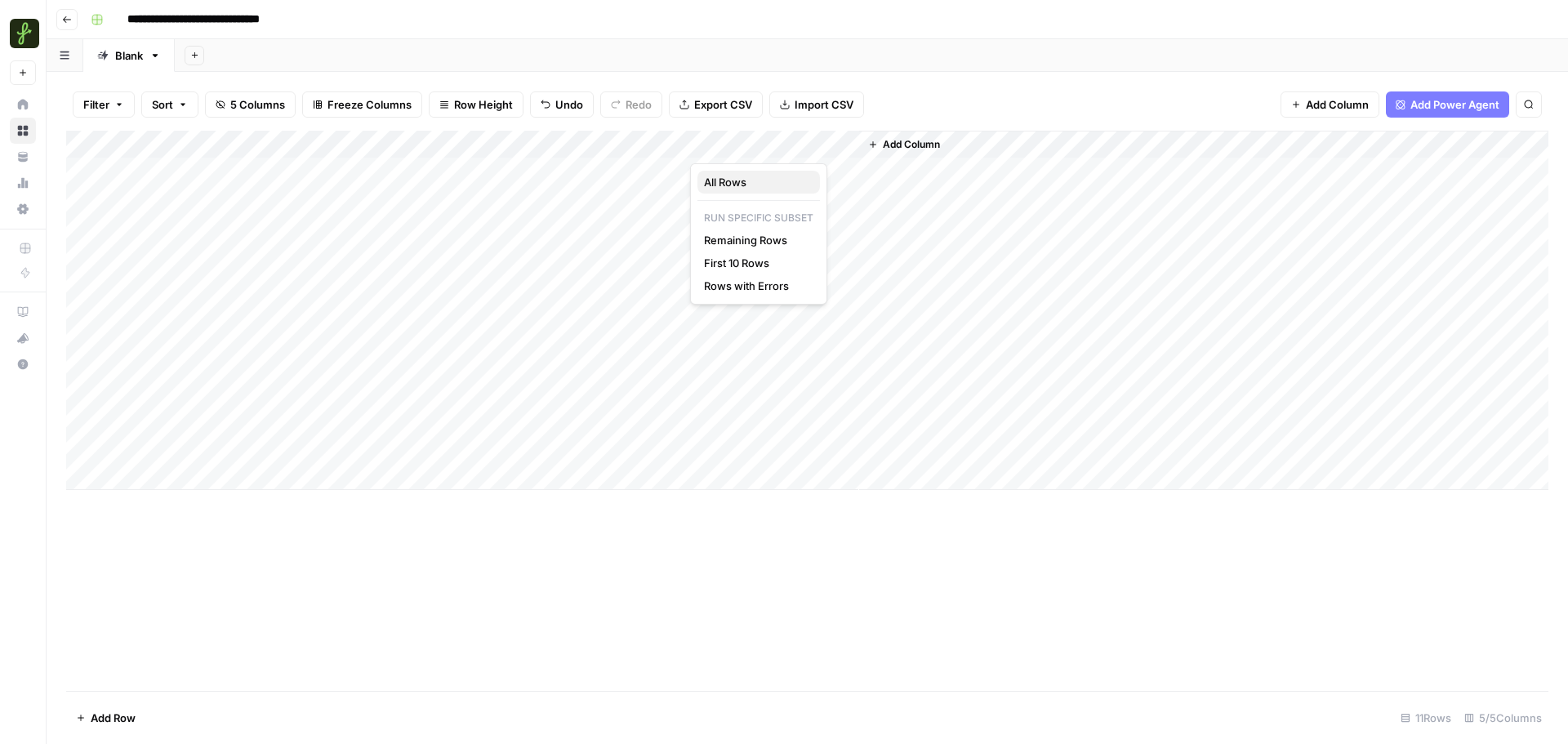
click at [720, 177] on span "All Rows" at bounding box center [755, 182] width 103 height 16
click at [826, 533] on div "Add Column" at bounding box center [807, 412] width 1482 height 561
